Goal: Task Accomplishment & Management: Use online tool/utility

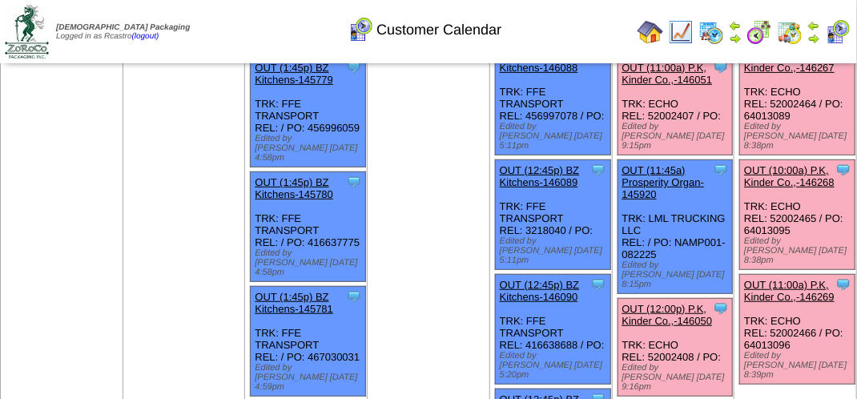
scroll to position [240, 0]
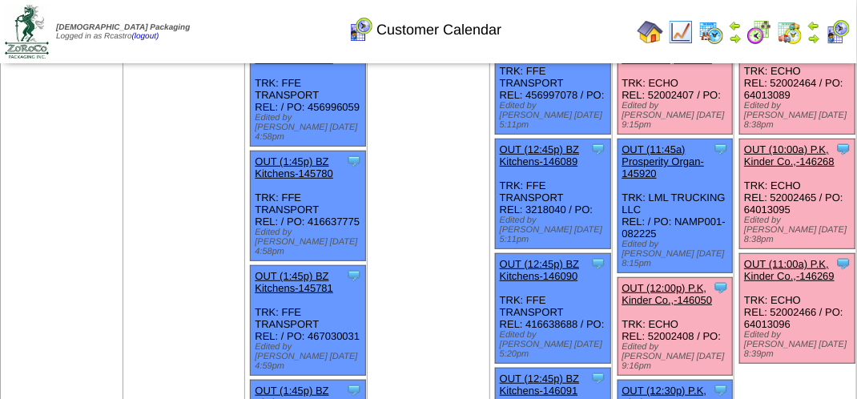
click at [789, 258] on link "OUT (11:00a) P.K, Kinder Co.,-146269" at bounding box center [789, 270] width 91 height 24
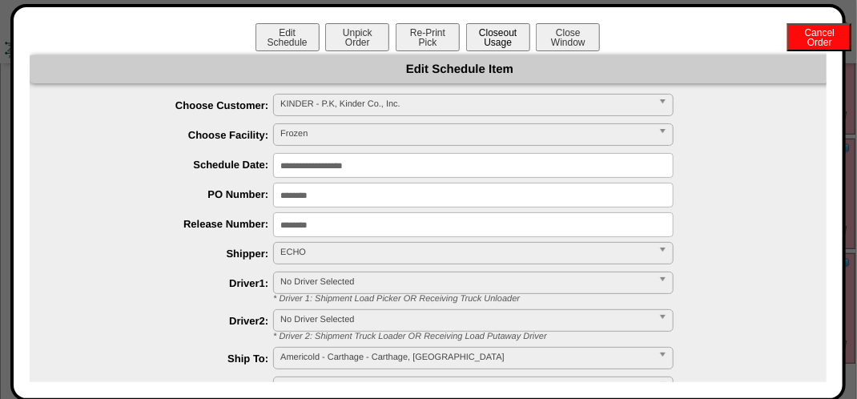
click at [481, 37] on button "Closeout Usage" at bounding box center [498, 37] width 64 height 28
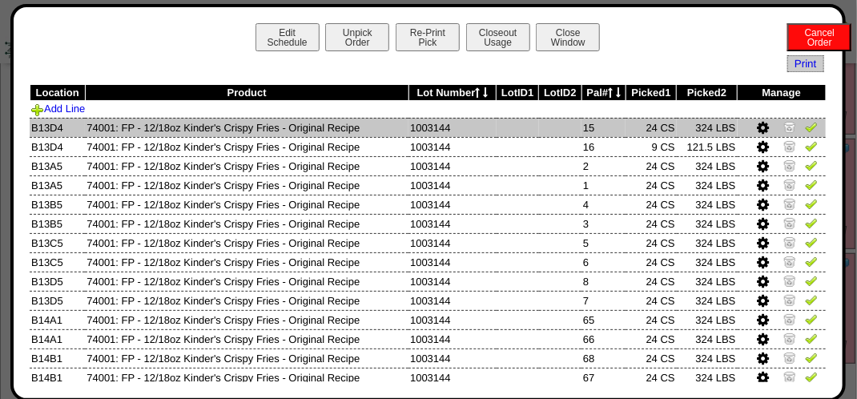
click at [805, 127] on img at bounding box center [811, 126] width 13 height 13
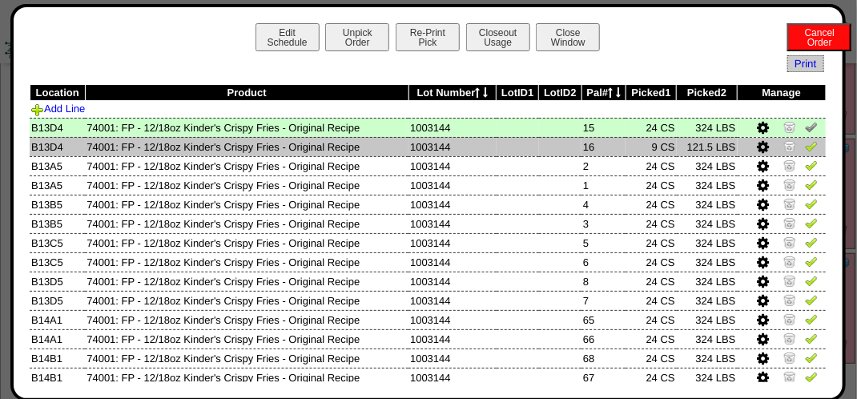
click at [805, 151] on img at bounding box center [811, 145] width 13 height 13
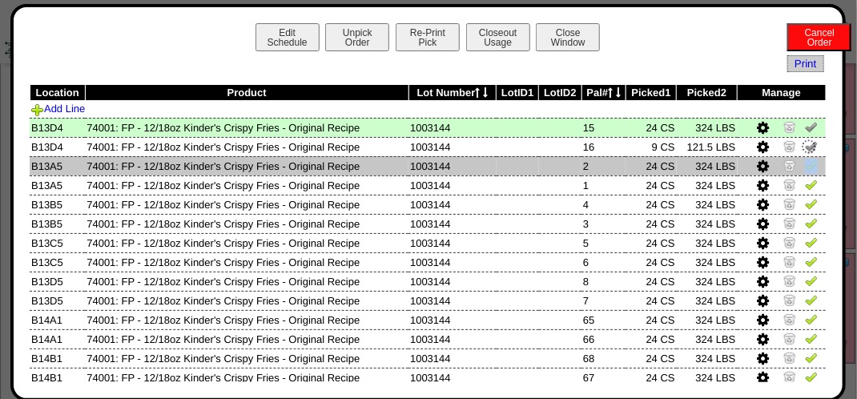
click at [803, 172] on td at bounding box center [782, 165] width 89 height 19
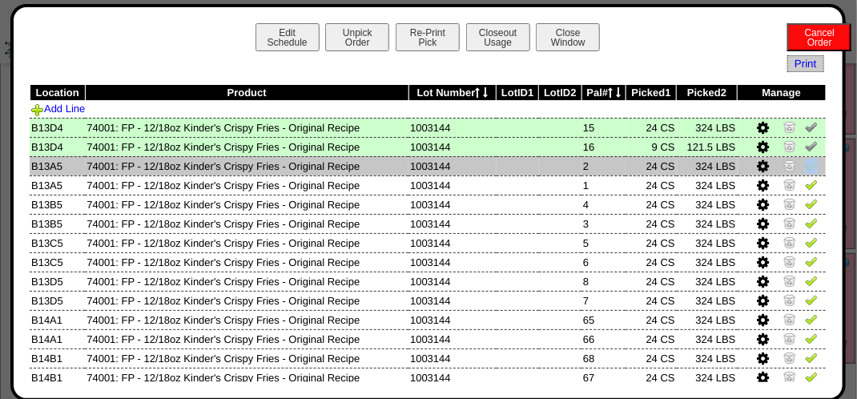
click at [802, 175] on td at bounding box center [782, 165] width 89 height 19
click at [805, 161] on img at bounding box center [811, 165] width 13 height 13
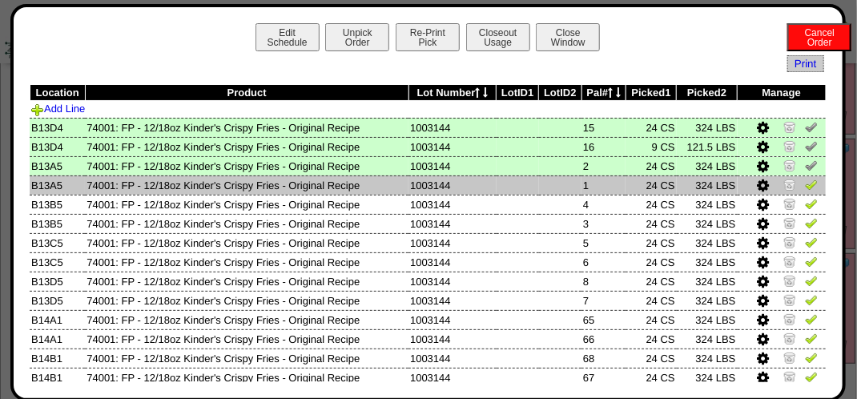
click at [805, 187] on img at bounding box center [811, 184] width 13 height 13
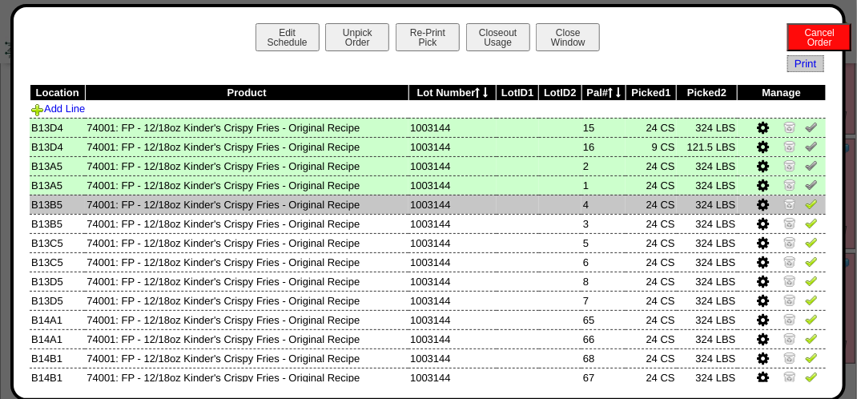
click at [805, 203] on img at bounding box center [811, 203] width 13 height 13
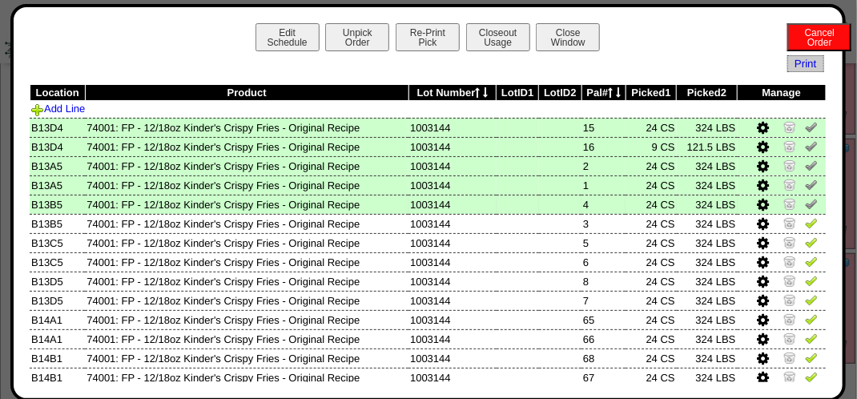
click at [798, 213] on td at bounding box center [782, 204] width 89 height 19
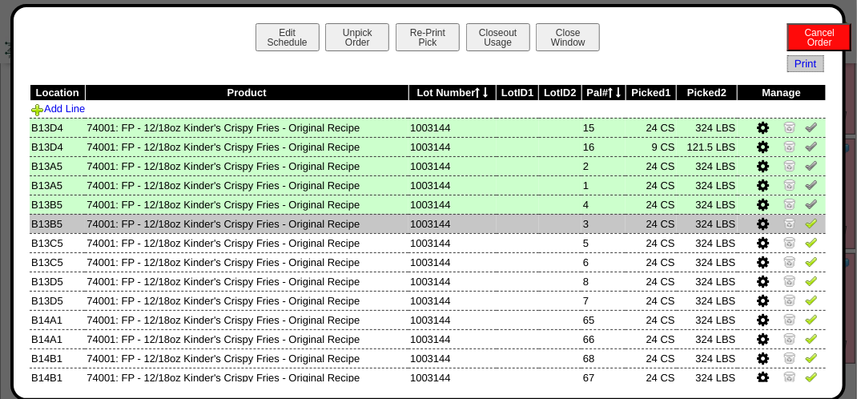
click at [805, 225] on img at bounding box center [811, 222] width 13 height 13
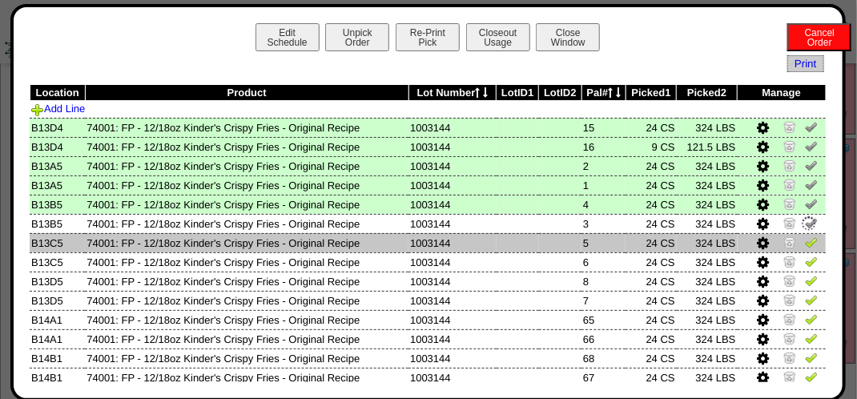
click at [805, 250] on link at bounding box center [811, 245] width 13 height 12
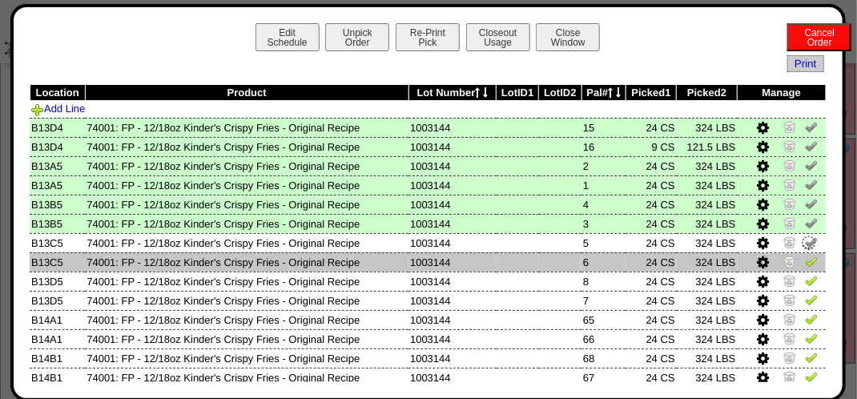
click at [805, 266] on img at bounding box center [811, 261] width 13 height 13
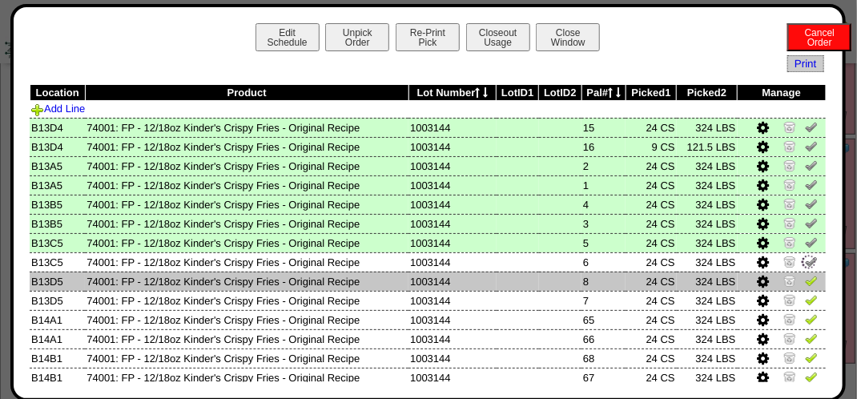
click at [805, 284] on img at bounding box center [811, 280] width 13 height 13
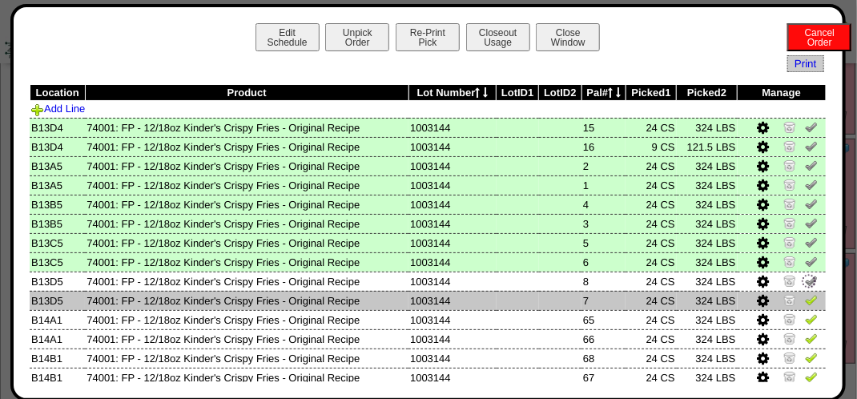
click at [805, 296] on img at bounding box center [811, 299] width 13 height 13
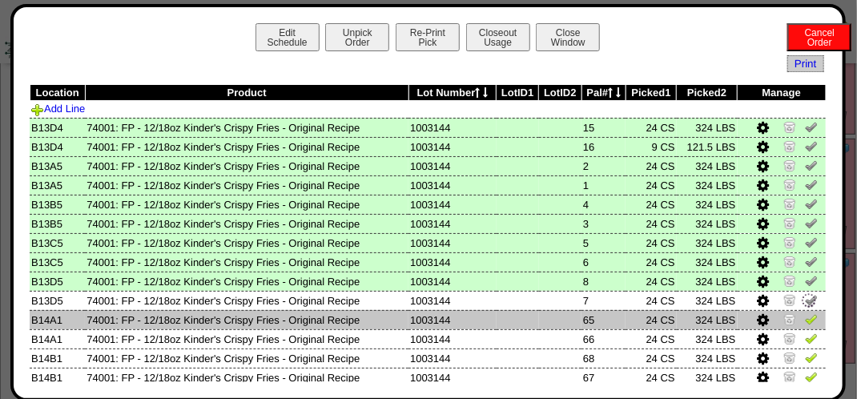
click at [796, 329] on td at bounding box center [782, 319] width 89 height 19
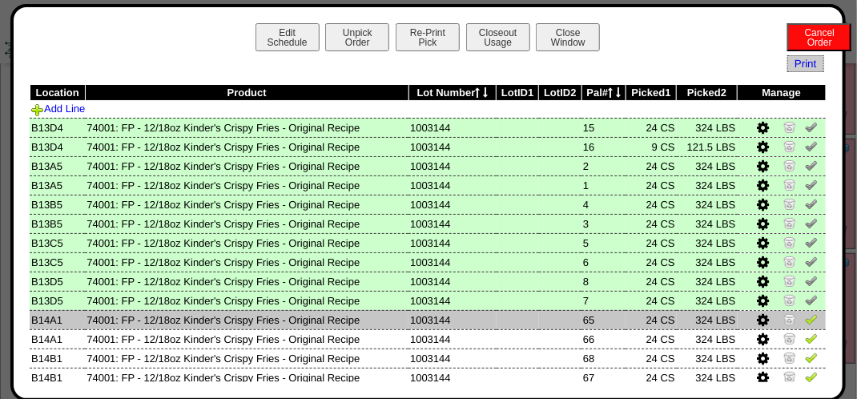
click at [805, 321] on img at bounding box center [811, 318] width 13 height 13
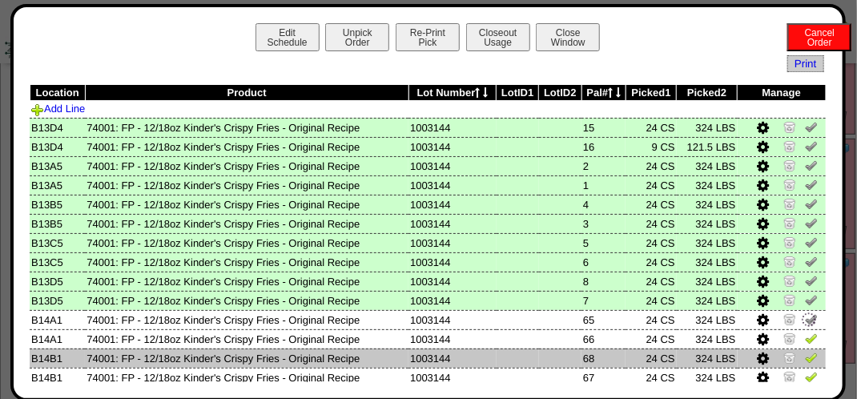
click at [804, 351] on td at bounding box center [782, 358] width 89 height 19
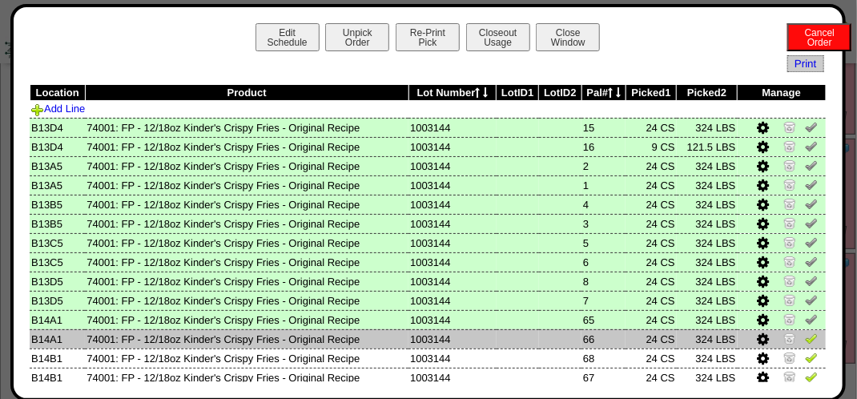
click at [805, 336] on img at bounding box center [811, 338] width 13 height 13
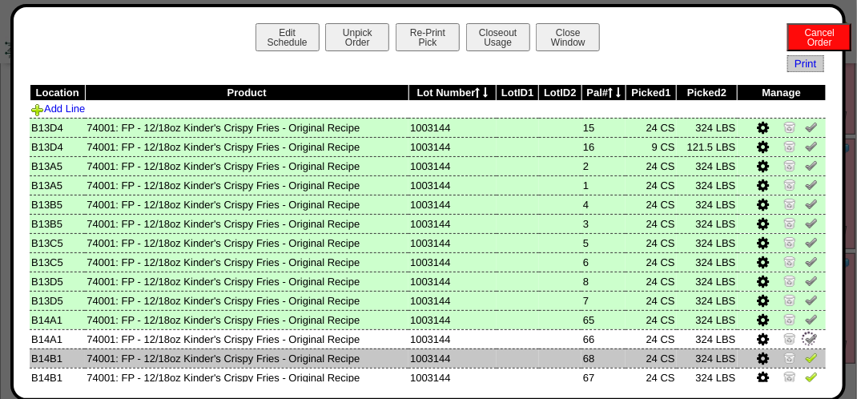
click at [805, 365] on link at bounding box center [811, 360] width 13 height 12
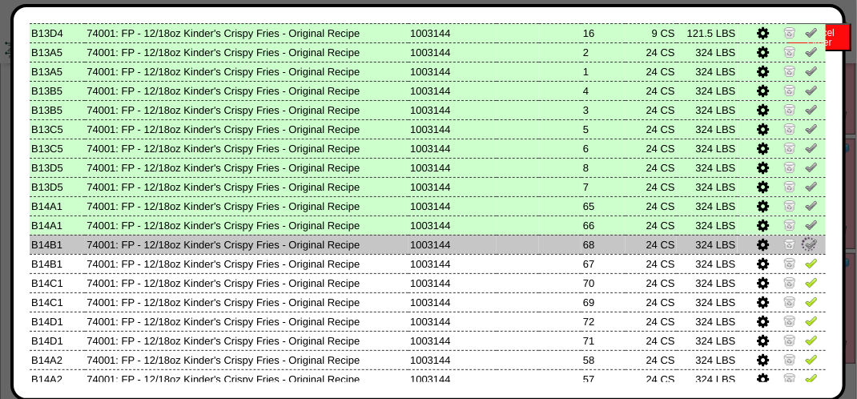
scroll to position [127, 0]
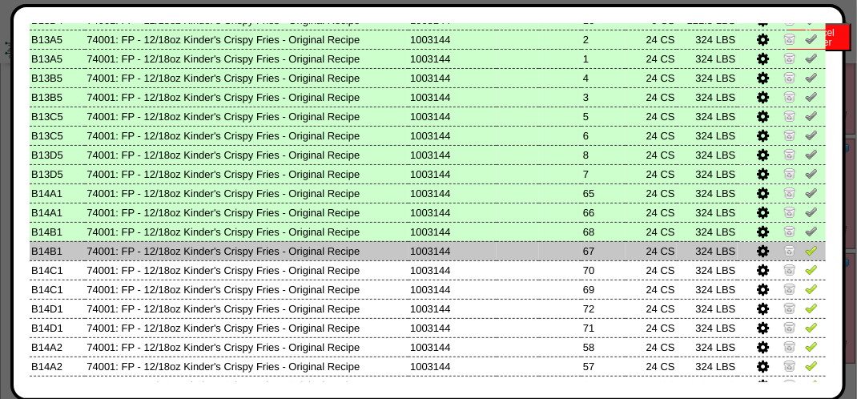
click at [805, 251] on img at bounding box center [811, 250] width 13 height 13
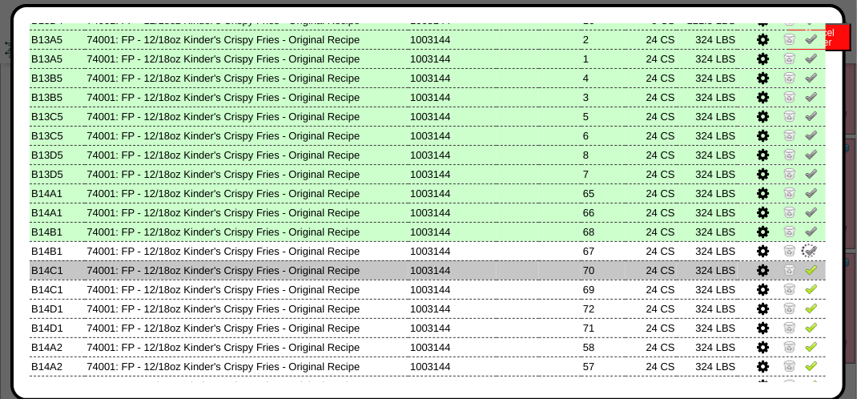
click at [805, 273] on img at bounding box center [811, 269] width 13 height 13
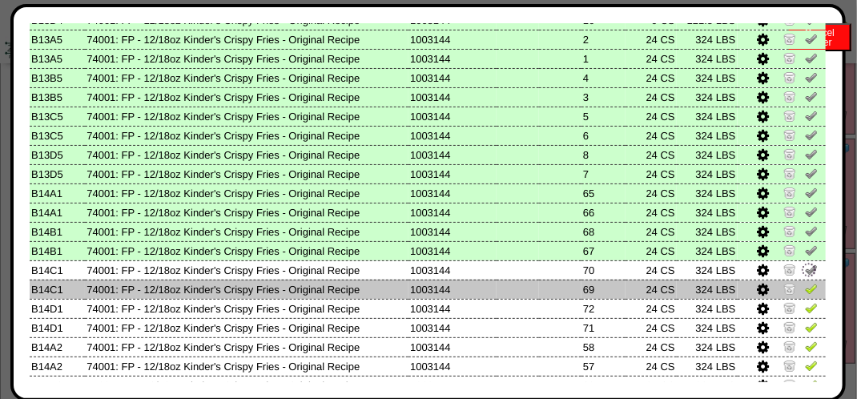
click at [805, 294] on img at bounding box center [811, 288] width 13 height 13
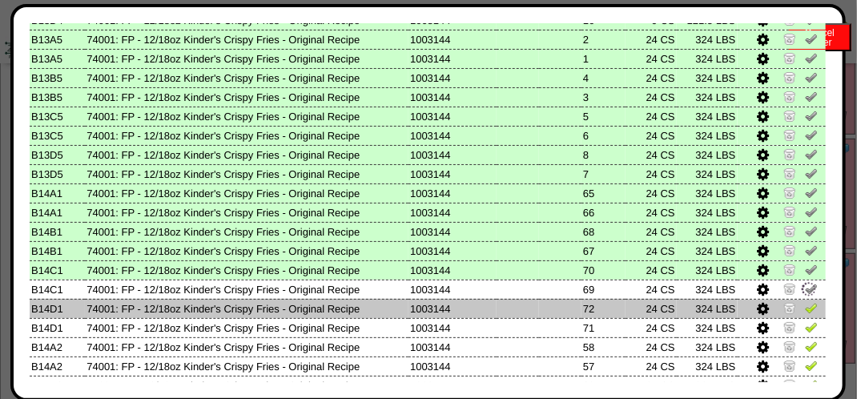
click at [807, 309] on img at bounding box center [811, 307] width 13 height 13
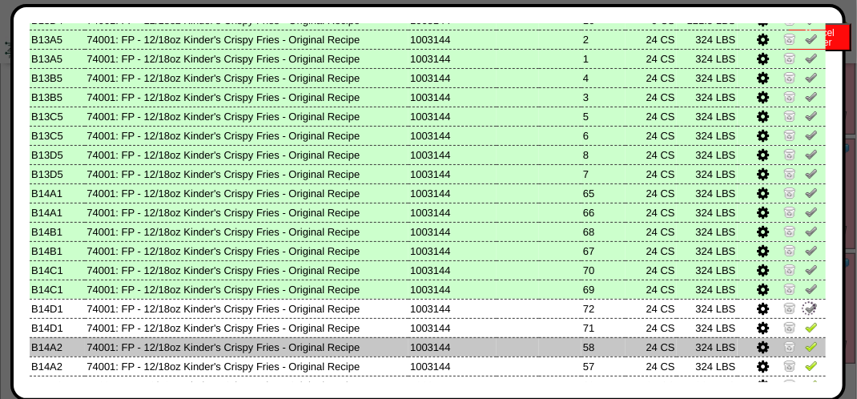
click at [805, 344] on img at bounding box center [811, 346] width 13 height 13
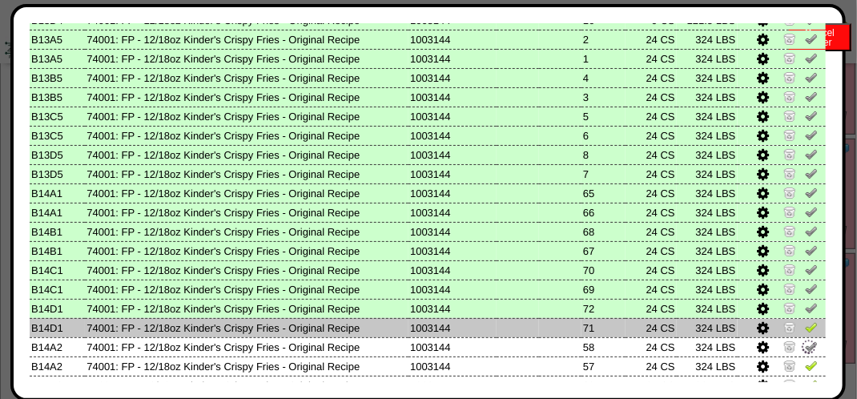
click at [805, 328] on img at bounding box center [811, 326] width 13 height 13
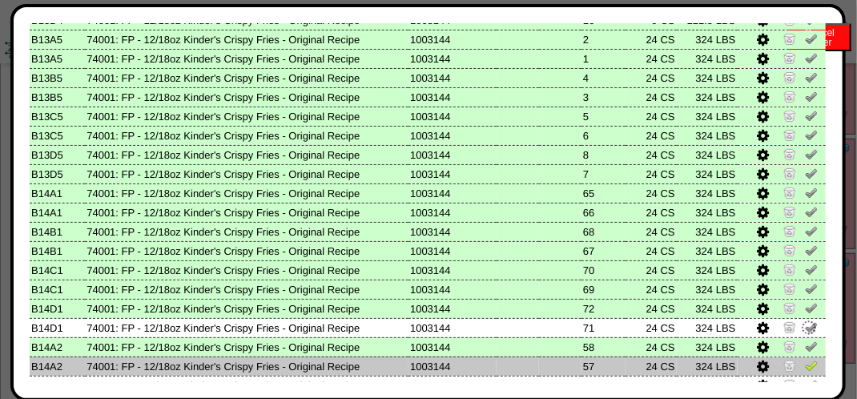
click at [805, 366] on img at bounding box center [811, 365] width 13 height 13
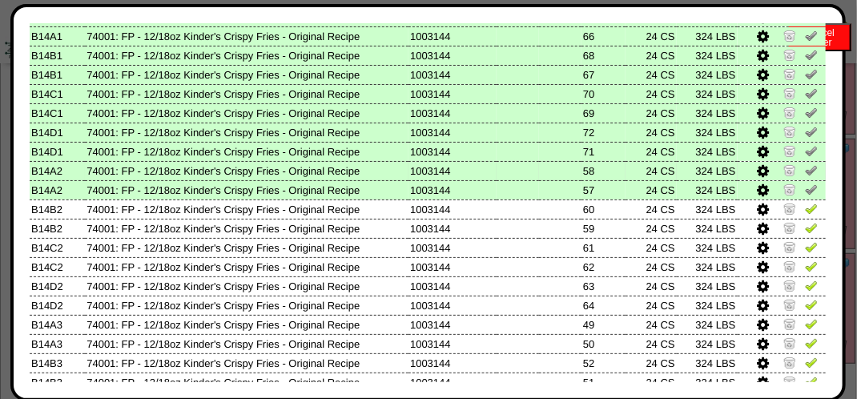
scroll to position [308, 0]
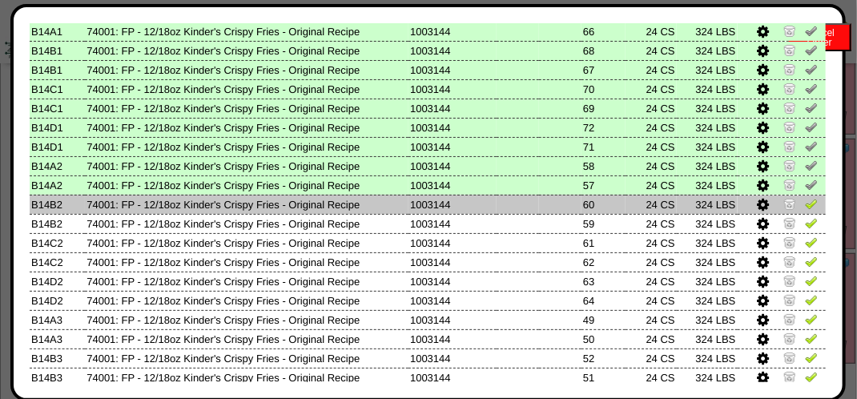
click at [796, 213] on td at bounding box center [782, 204] width 89 height 19
click at [805, 210] on img at bounding box center [811, 203] width 13 height 13
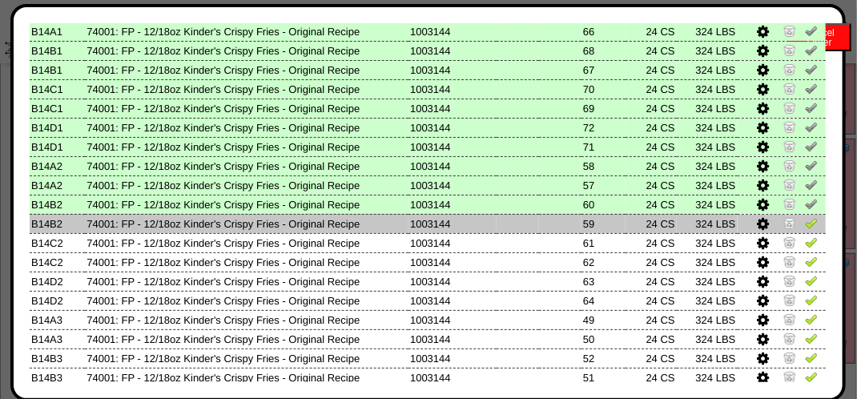
click at [805, 225] on img at bounding box center [811, 222] width 13 height 13
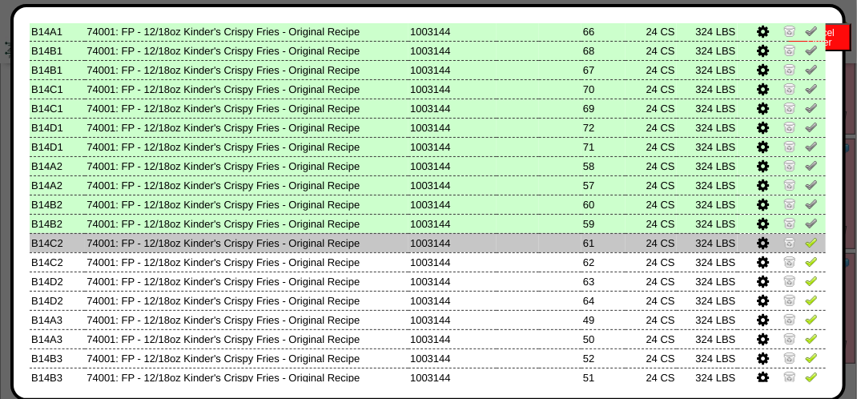
click at [805, 244] on img at bounding box center [811, 242] width 13 height 13
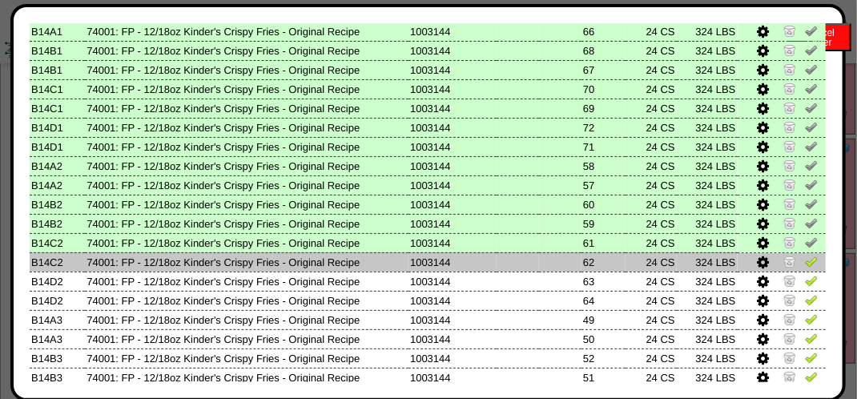
click at [805, 267] on img at bounding box center [811, 261] width 13 height 13
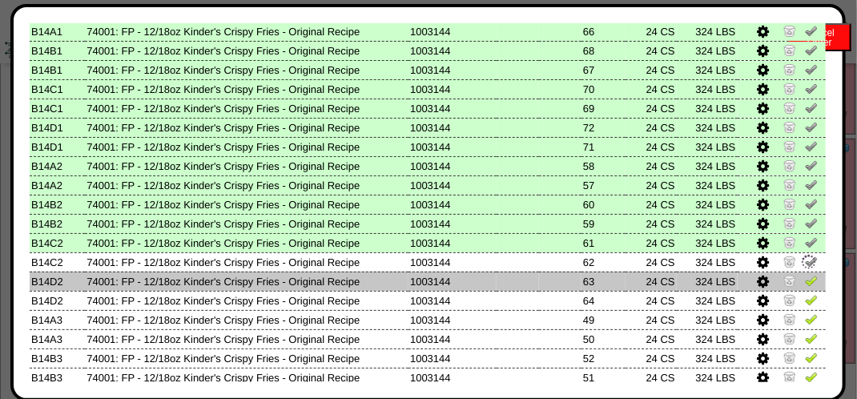
click at [805, 283] on img at bounding box center [811, 280] width 13 height 13
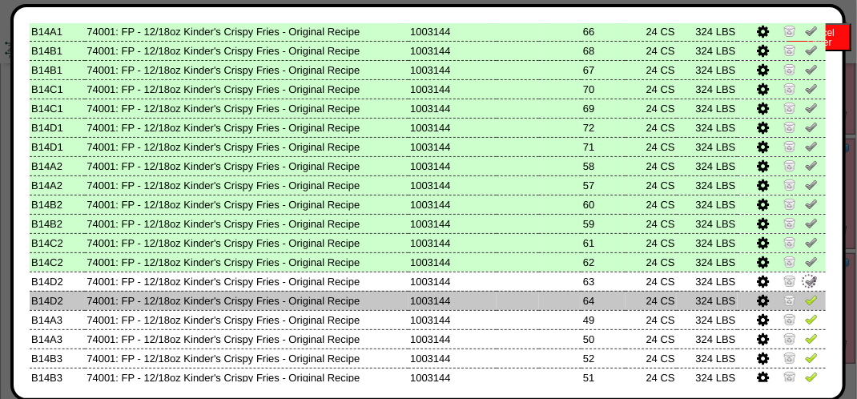
click at [805, 303] on img at bounding box center [811, 299] width 13 height 13
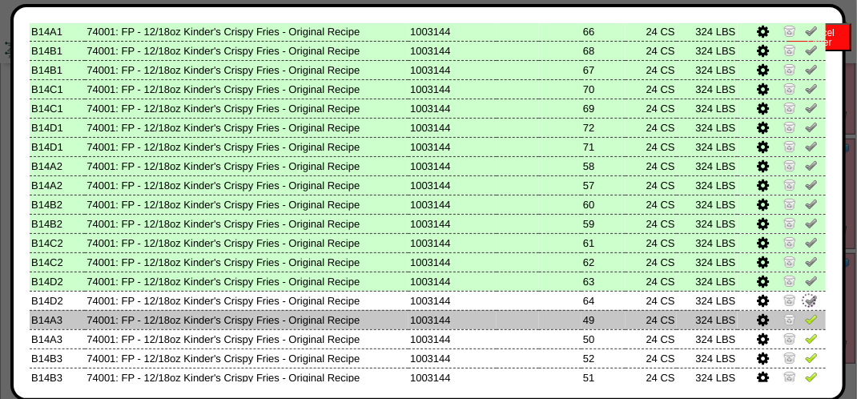
click at [805, 322] on img at bounding box center [811, 318] width 13 height 13
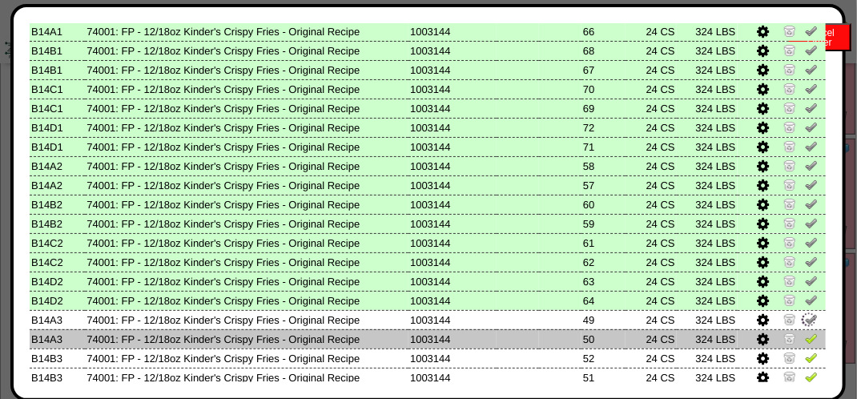
click at [805, 338] on img at bounding box center [811, 338] width 13 height 13
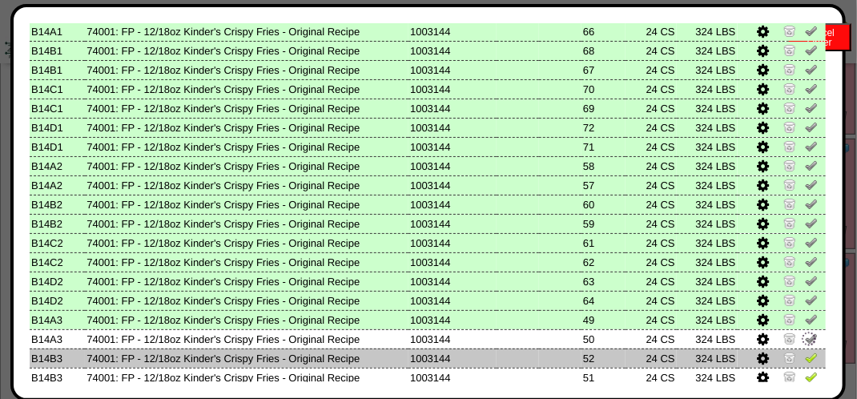
click at [805, 355] on img at bounding box center [811, 357] width 13 height 13
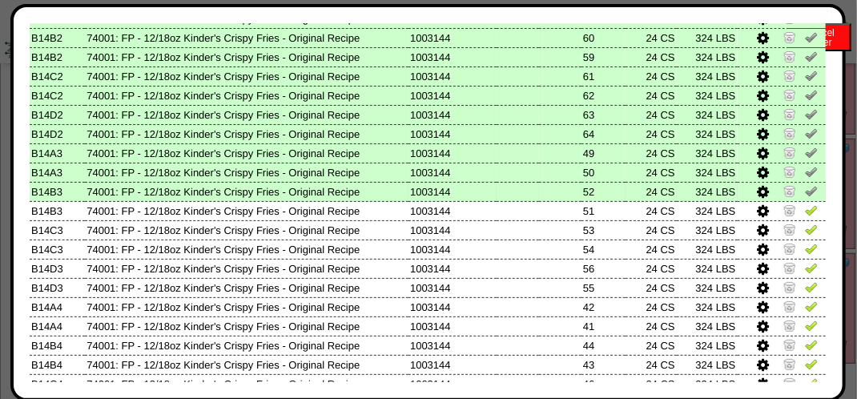
scroll to position [477, 0]
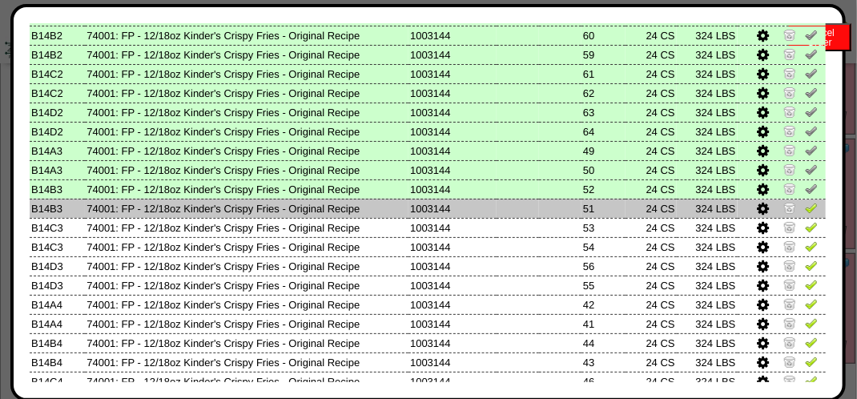
click at [805, 208] on img at bounding box center [811, 207] width 13 height 13
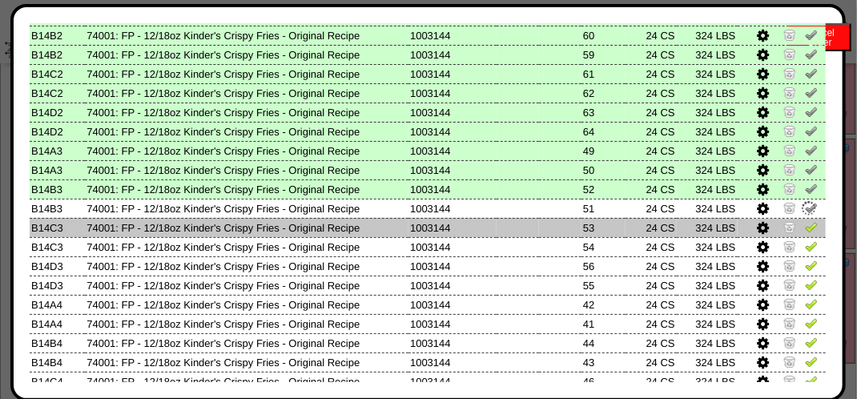
click at [805, 225] on img at bounding box center [811, 226] width 13 height 13
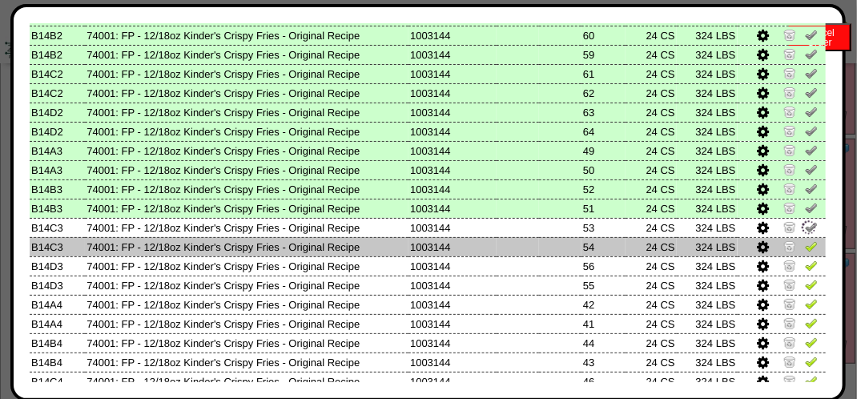
click at [805, 250] on img at bounding box center [811, 246] width 13 height 13
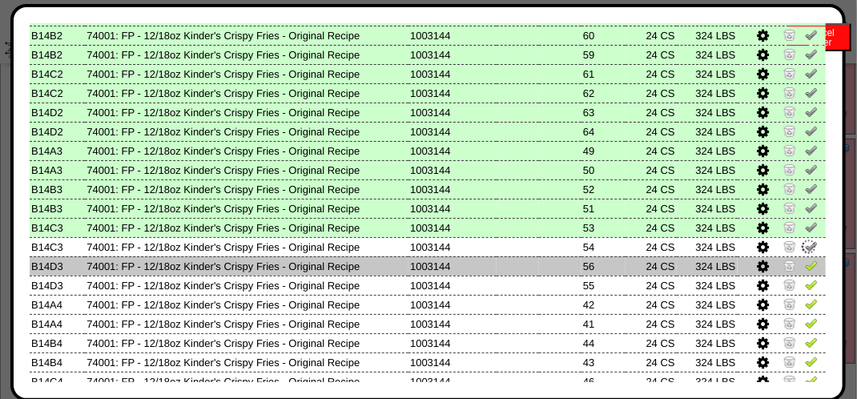
click at [805, 269] on img at bounding box center [811, 265] width 13 height 13
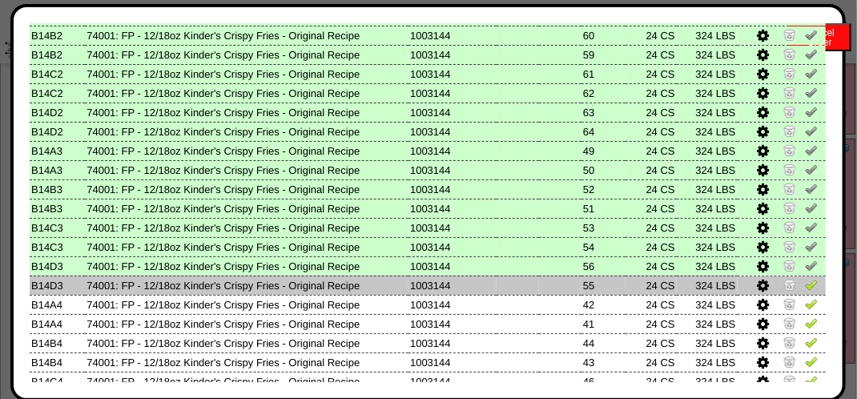
click at [805, 287] on img at bounding box center [811, 284] width 13 height 13
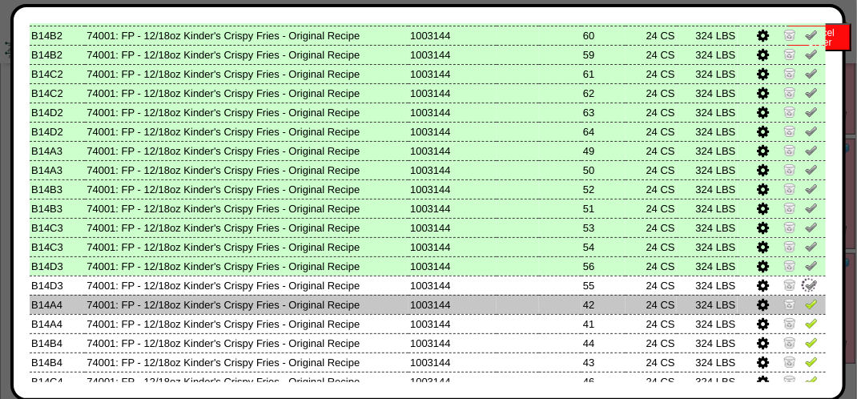
click at [804, 312] on td at bounding box center [782, 304] width 89 height 19
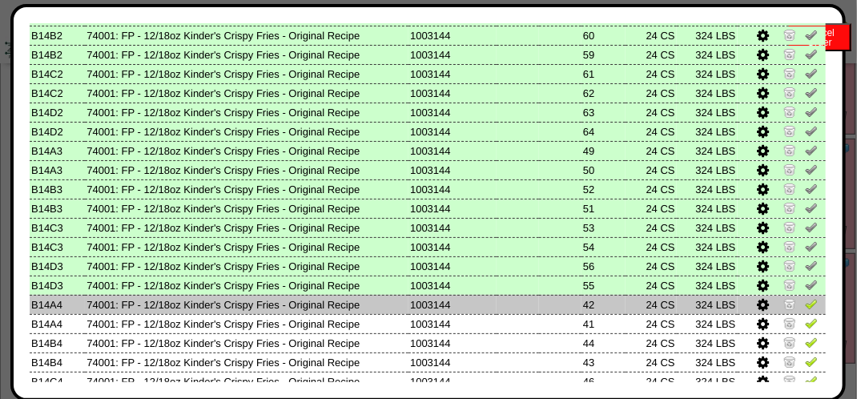
click at [805, 304] on img at bounding box center [811, 303] width 13 height 13
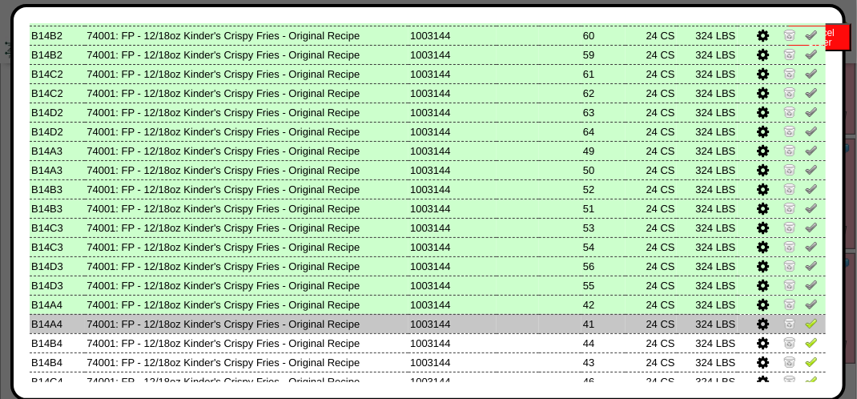
click at [807, 325] on img at bounding box center [811, 322] width 13 height 13
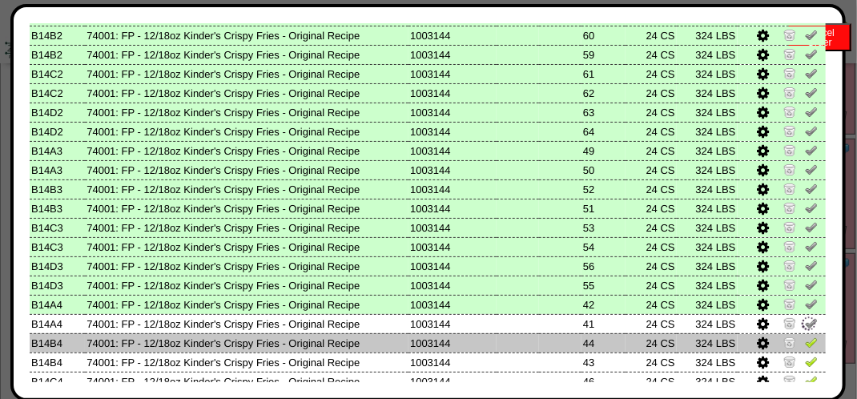
click at [805, 343] on img at bounding box center [811, 342] width 13 height 13
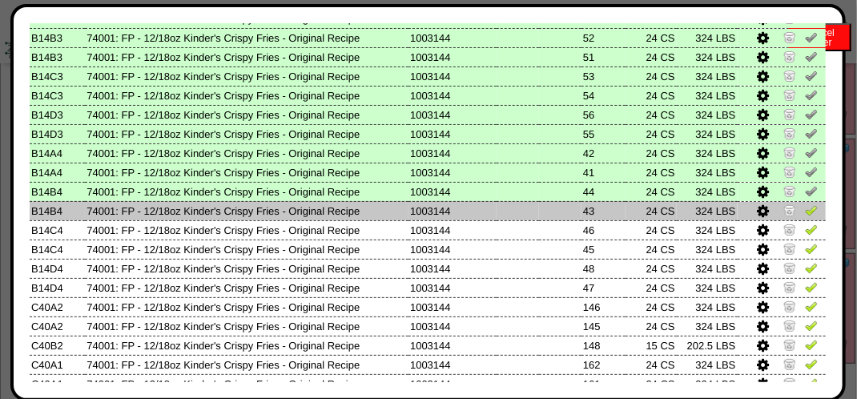
scroll to position [651, 0]
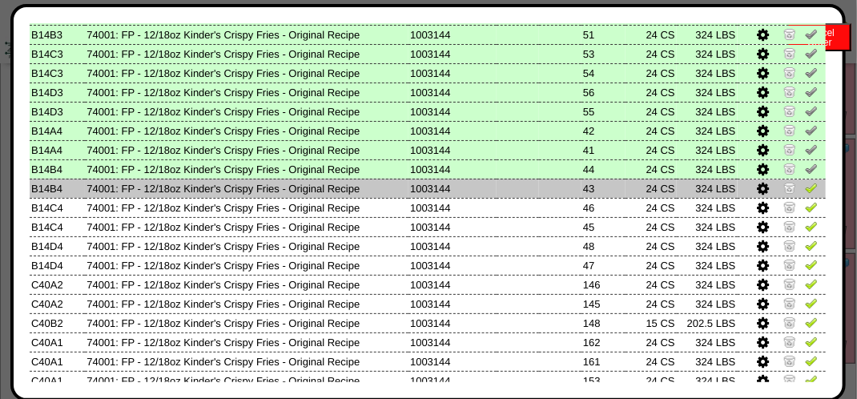
click at [805, 185] on img at bounding box center [811, 187] width 13 height 13
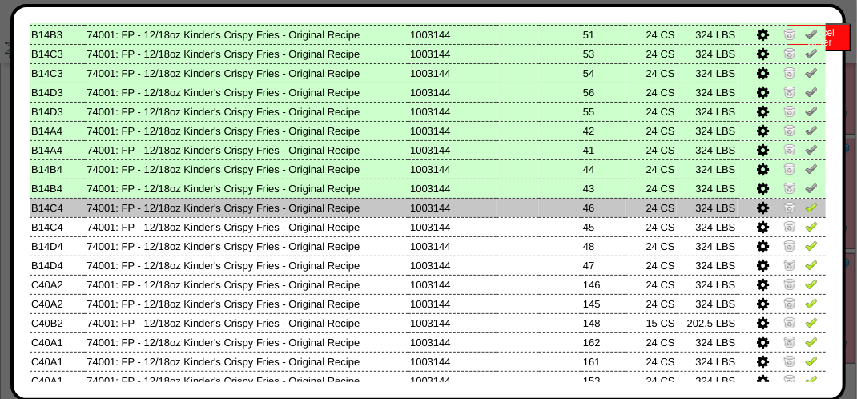
click at [807, 208] on img at bounding box center [811, 206] width 13 height 13
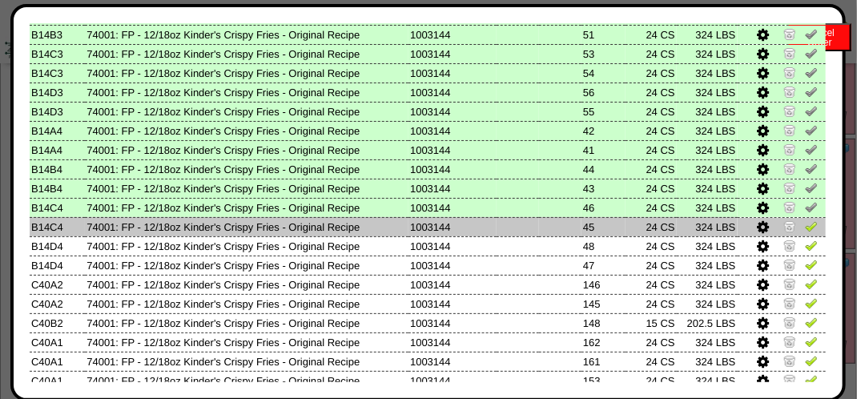
click at [805, 223] on img at bounding box center [811, 226] width 13 height 13
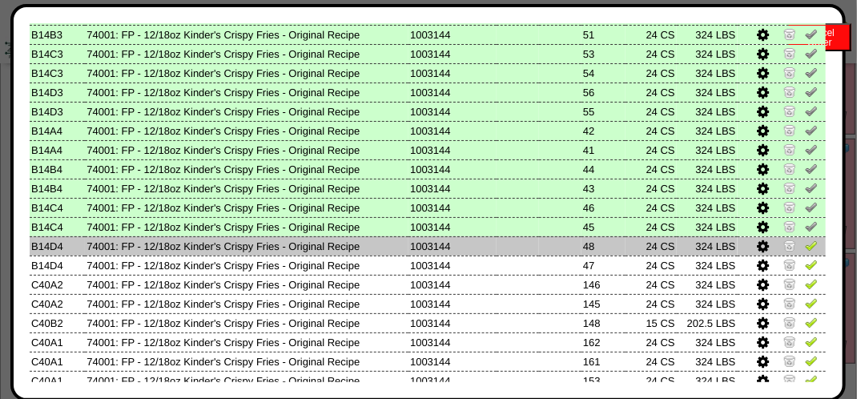
click at [805, 251] on img at bounding box center [811, 245] width 13 height 13
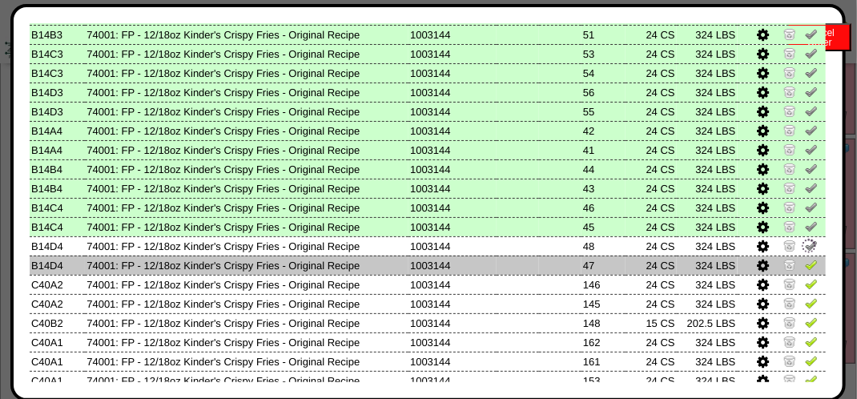
click at [805, 264] on img at bounding box center [811, 264] width 13 height 13
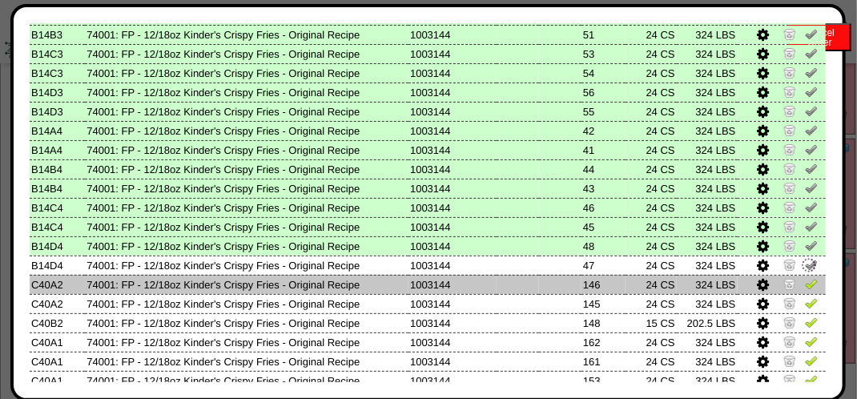
click at [801, 292] on td at bounding box center [782, 284] width 89 height 19
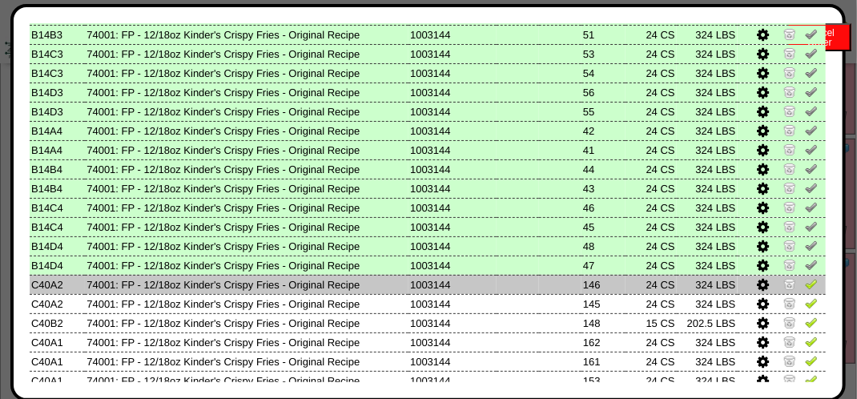
click at [805, 291] on link at bounding box center [811, 286] width 13 height 12
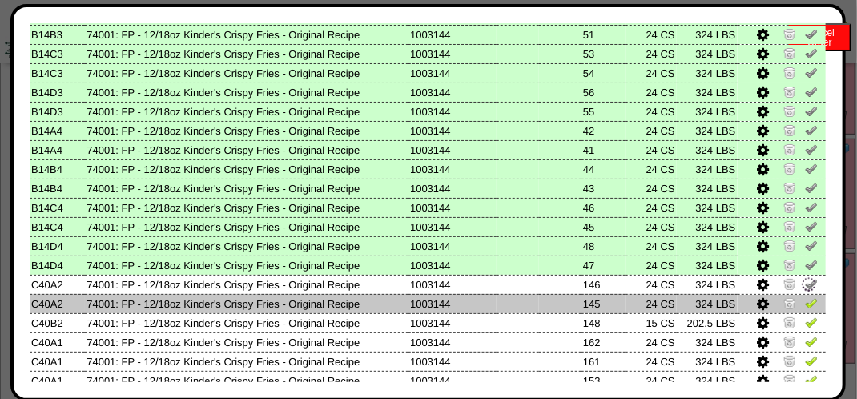
click at [805, 298] on img at bounding box center [811, 302] width 13 height 13
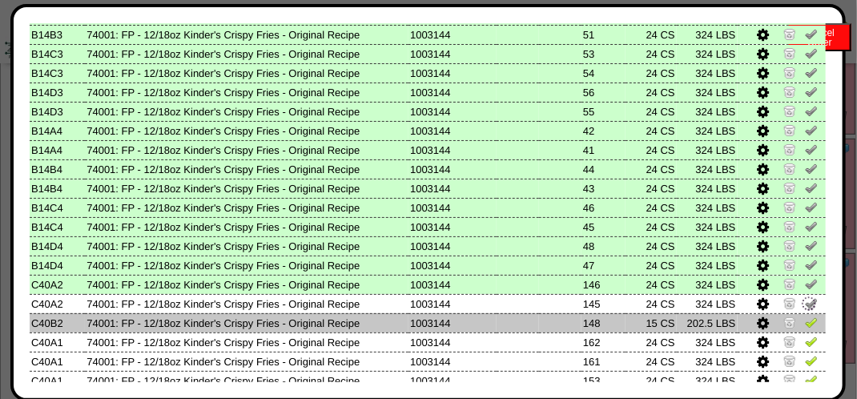
click at [805, 320] on img at bounding box center [811, 322] width 13 height 13
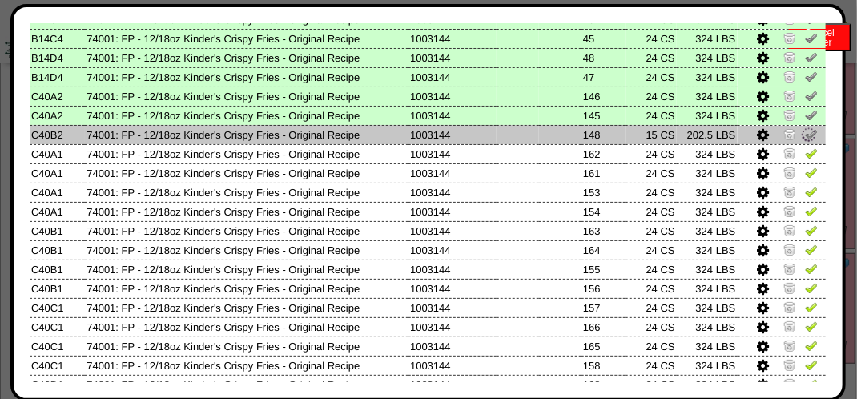
scroll to position [891, 0]
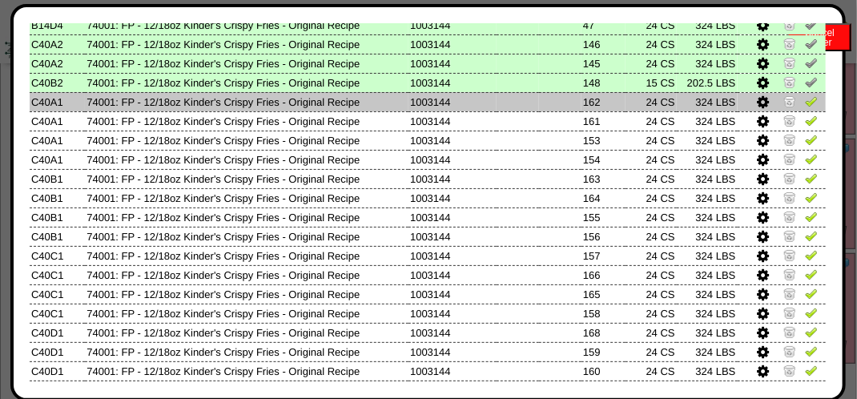
click at [797, 110] on td at bounding box center [782, 101] width 89 height 19
click at [805, 104] on img at bounding box center [811, 101] width 13 height 13
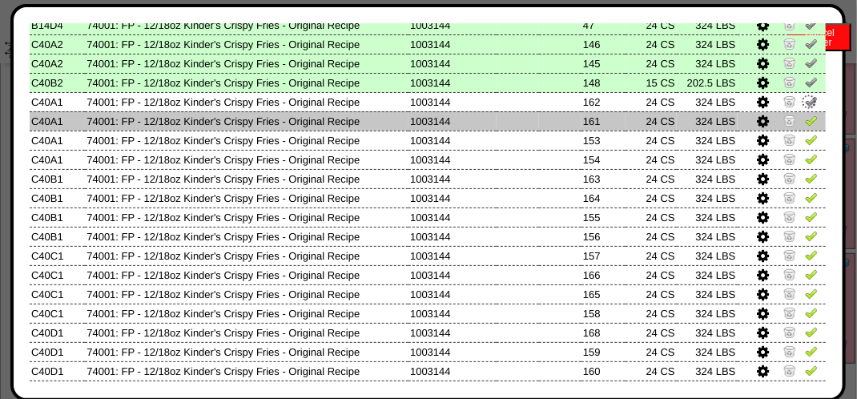
click at [805, 116] on img at bounding box center [811, 120] width 13 height 13
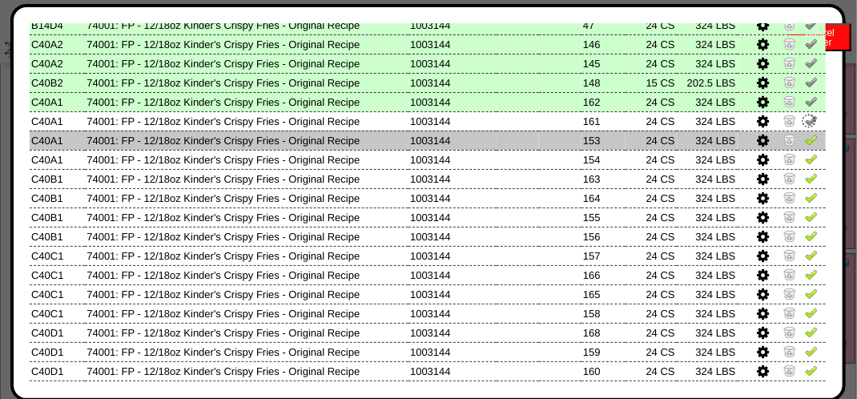
click at [805, 138] on img at bounding box center [811, 139] width 13 height 13
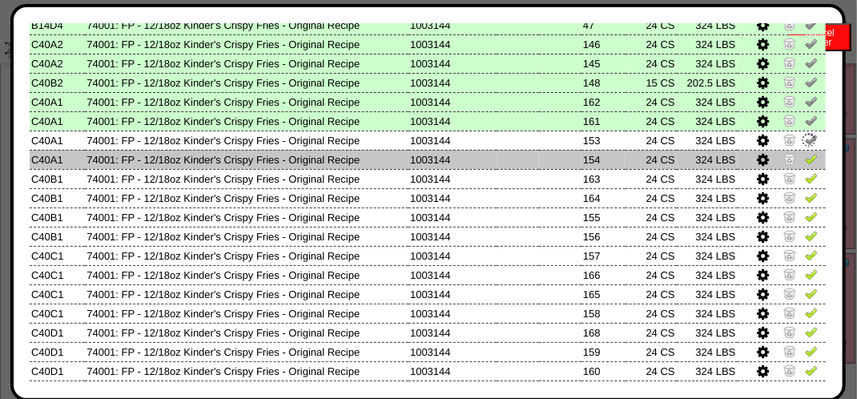
click at [805, 158] on img at bounding box center [811, 158] width 13 height 13
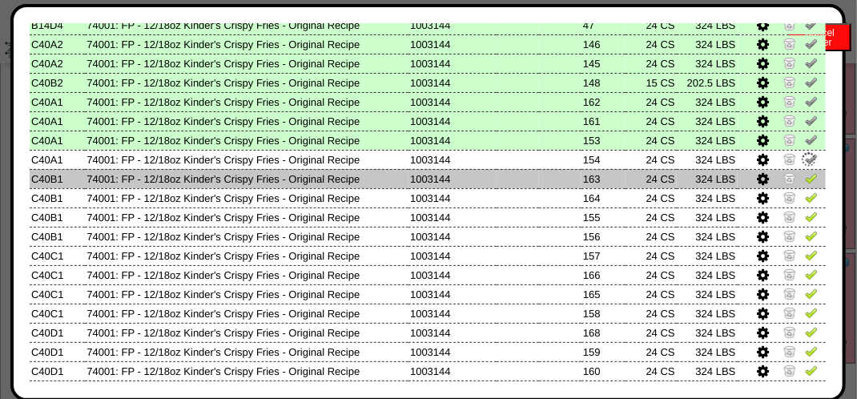
click at [805, 174] on img at bounding box center [811, 177] width 13 height 13
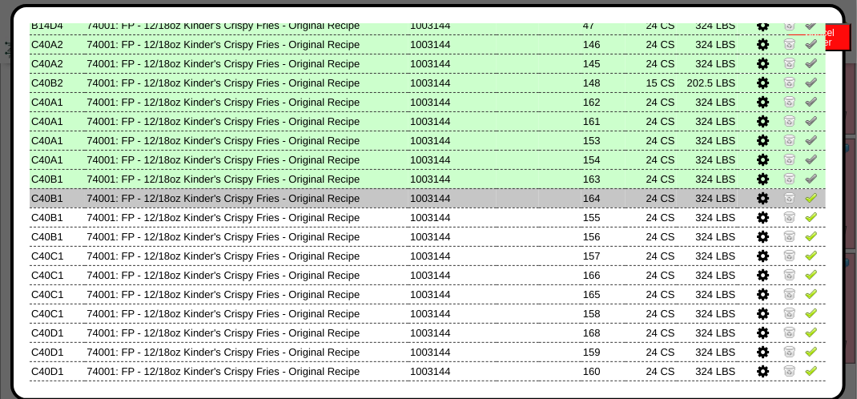
click at [805, 204] on link at bounding box center [811, 200] width 13 height 12
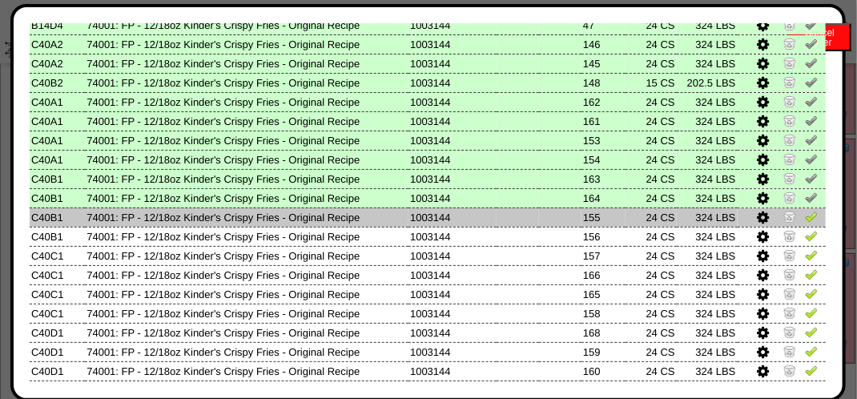
click at [805, 224] on link at bounding box center [811, 219] width 13 height 12
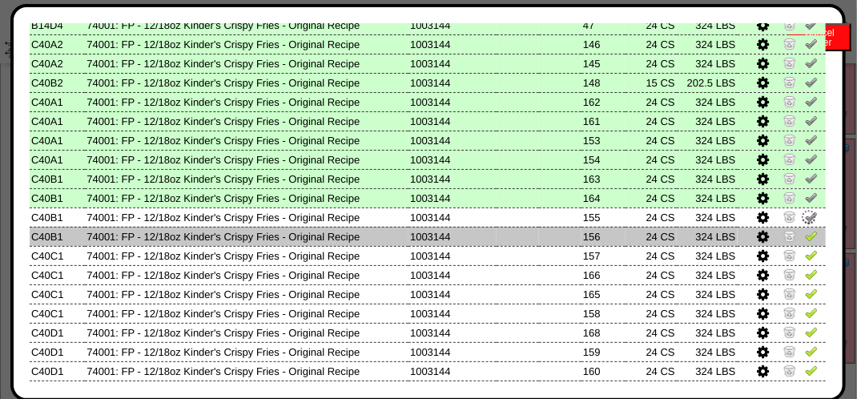
click at [805, 239] on img at bounding box center [811, 235] width 13 height 13
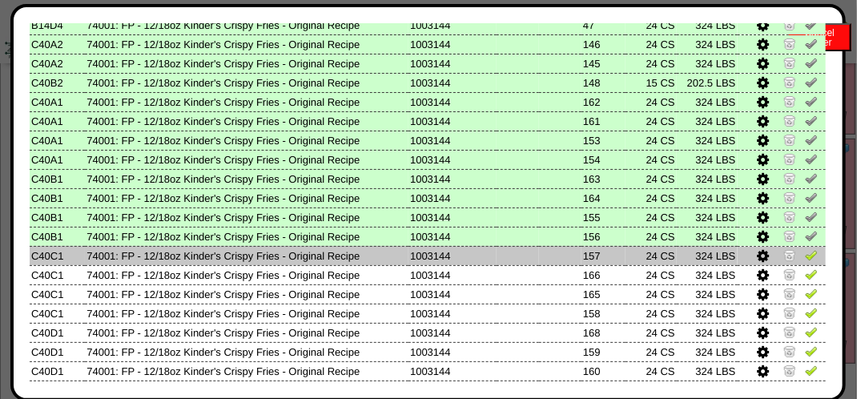
click at [805, 260] on img at bounding box center [811, 254] width 13 height 13
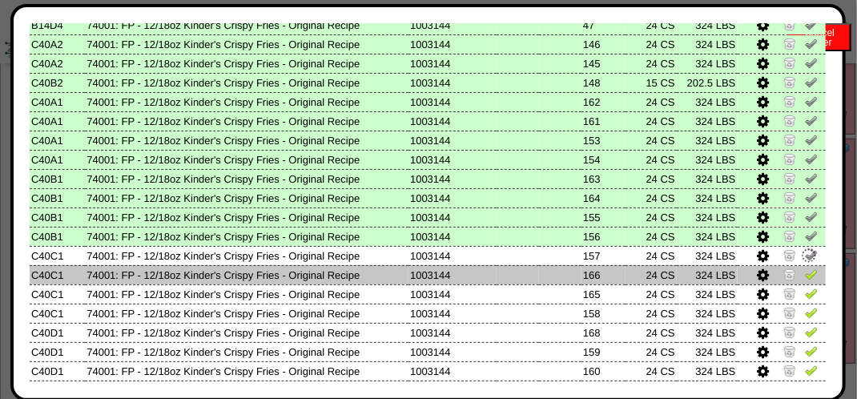
click at [806, 276] on img at bounding box center [811, 274] width 13 height 13
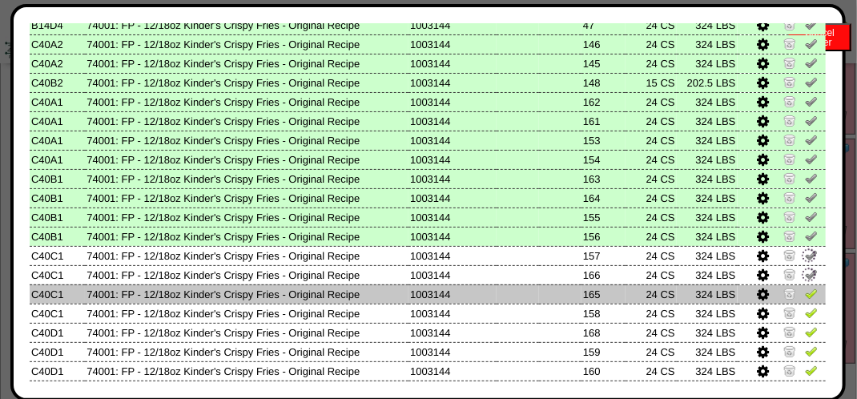
click at [805, 296] on img at bounding box center [811, 293] width 13 height 13
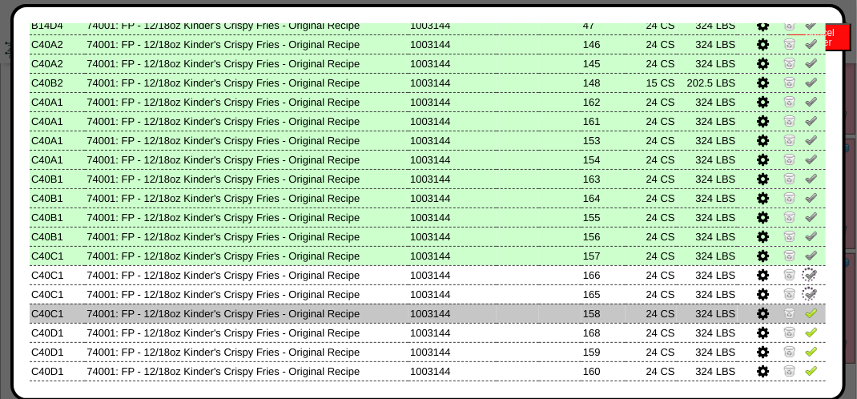
click at [805, 316] on img at bounding box center [811, 312] width 13 height 13
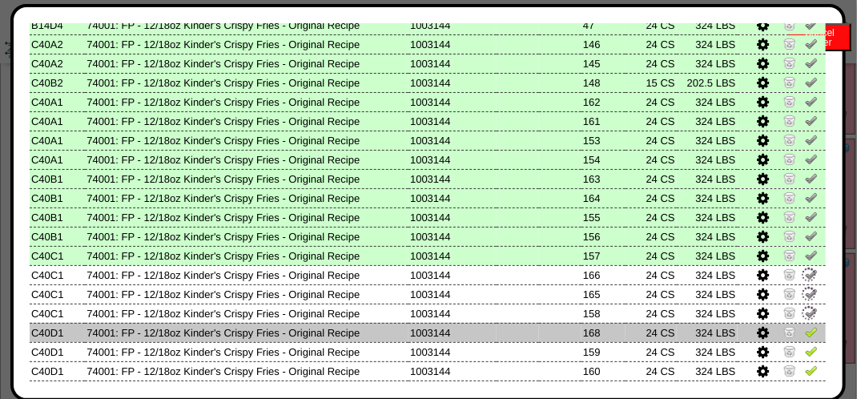
click at [805, 331] on img at bounding box center [811, 331] width 13 height 13
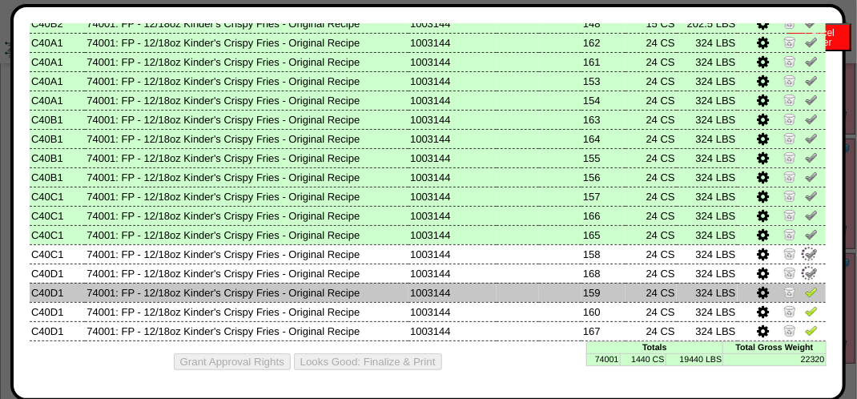
click at [805, 293] on img at bounding box center [811, 291] width 13 height 13
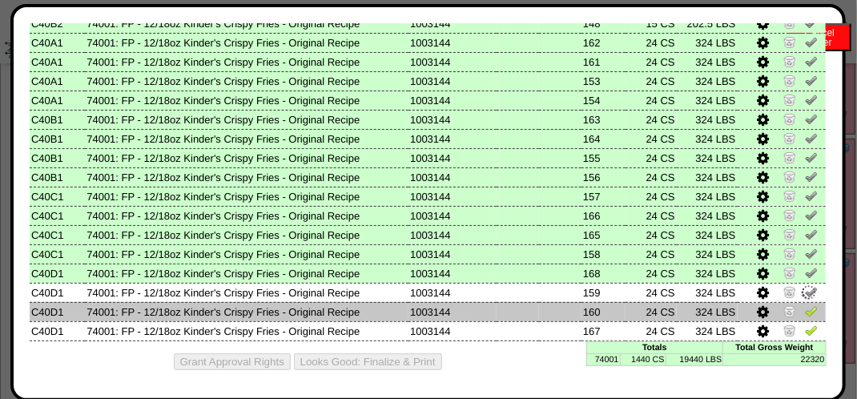
click at [805, 309] on img at bounding box center [811, 310] width 13 height 13
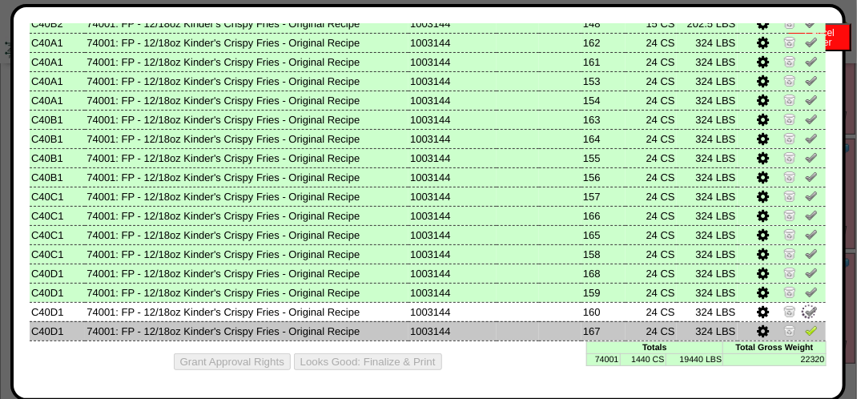
click at [805, 324] on img at bounding box center [811, 330] width 13 height 13
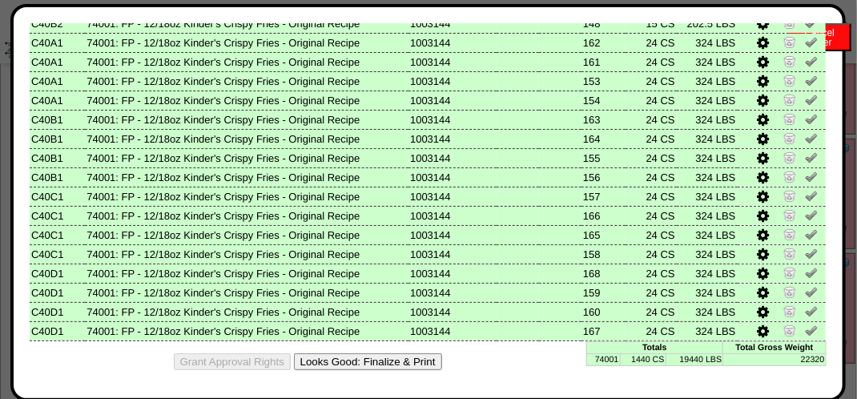
click at [394, 361] on button "Looks Good: Finalize & Print" at bounding box center [368, 361] width 148 height 17
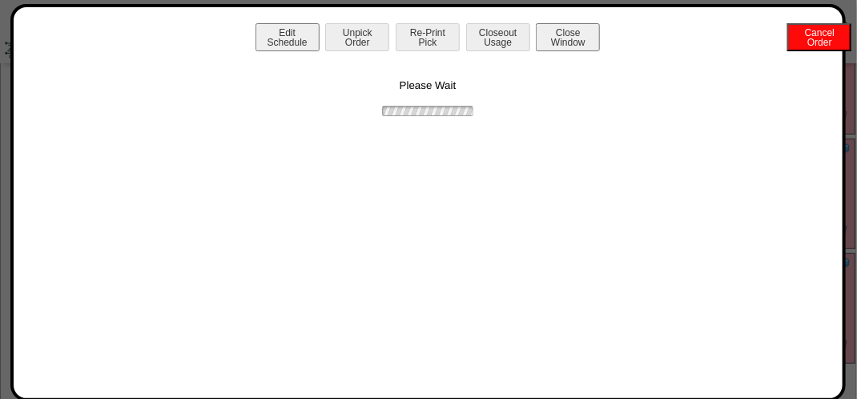
scroll to position [0, 0]
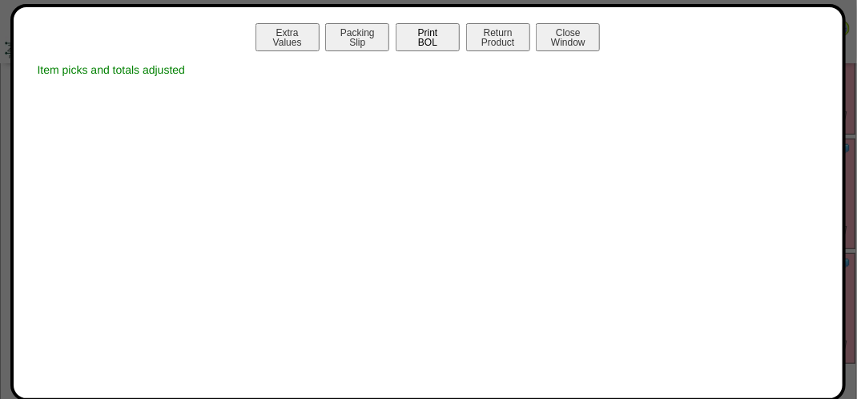
click at [442, 43] on button "Print BOL" at bounding box center [428, 37] width 64 height 28
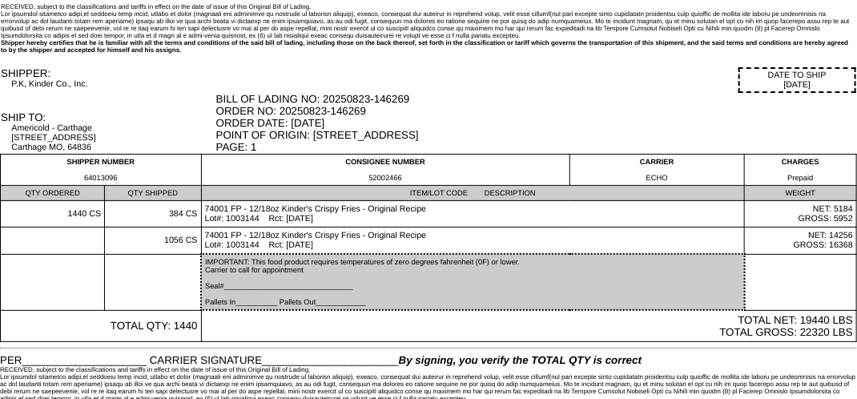
scroll to position [67, 0]
